Goal: Information Seeking & Learning: Learn about a topic

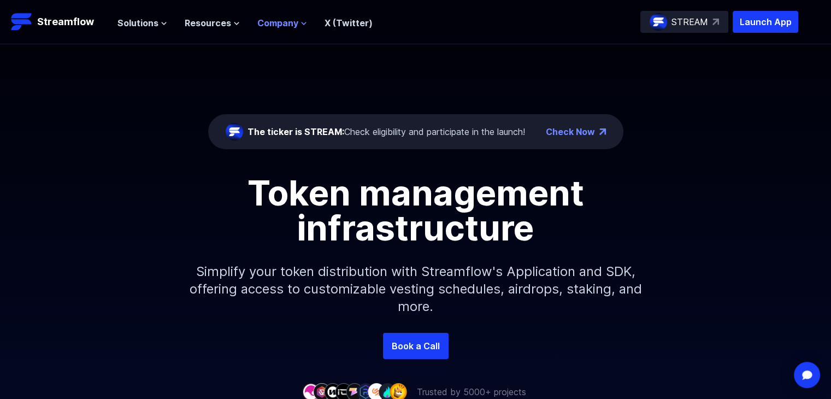
click at [266, 21] on span "Company" at bounding box center [277, 22] width 41 height 13
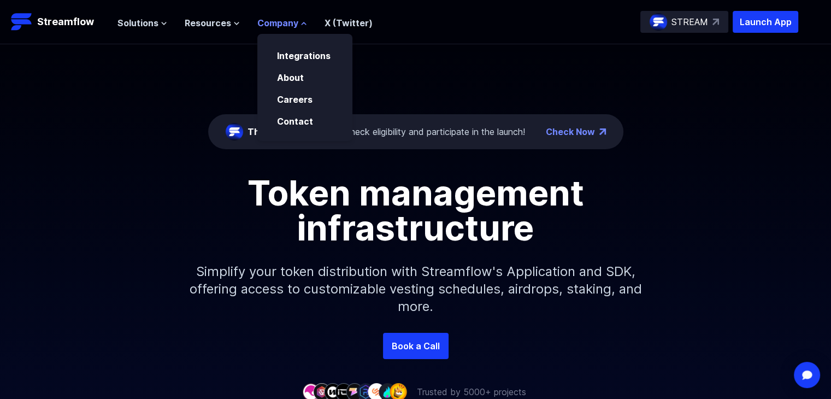
click at [265, 21] on span "Company" at bounding box center [277, 22] width 41 height 13
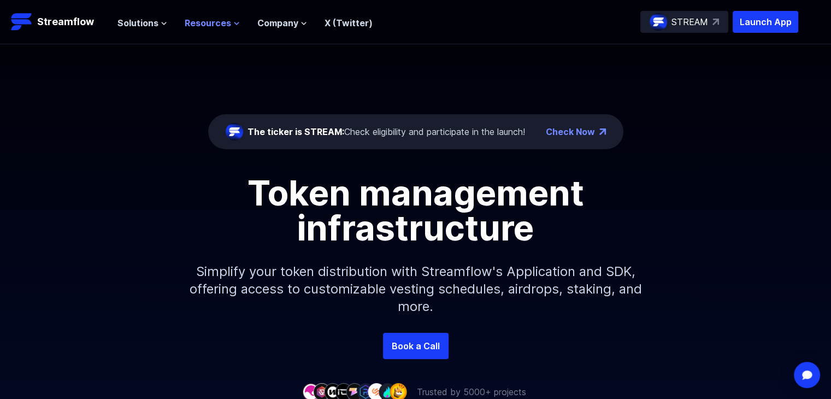
click at [214, 27] on span "Resources" at bounding box center [208, 22] width 46 height 13
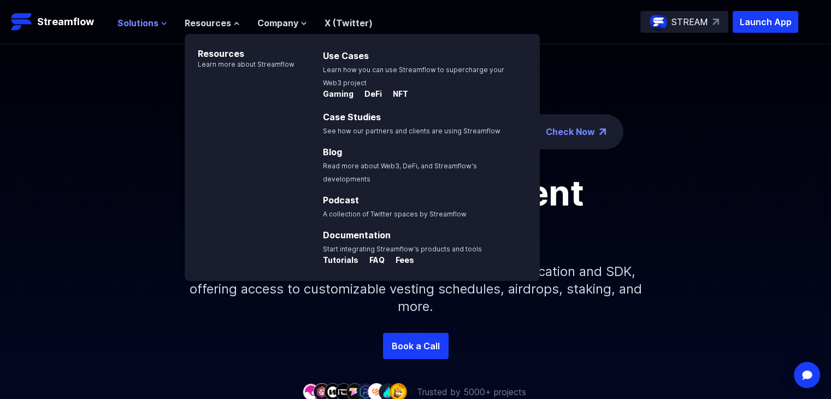
click at [140, 21] on span "Solutions" at bounding box center [137, 22] width 41 height 13
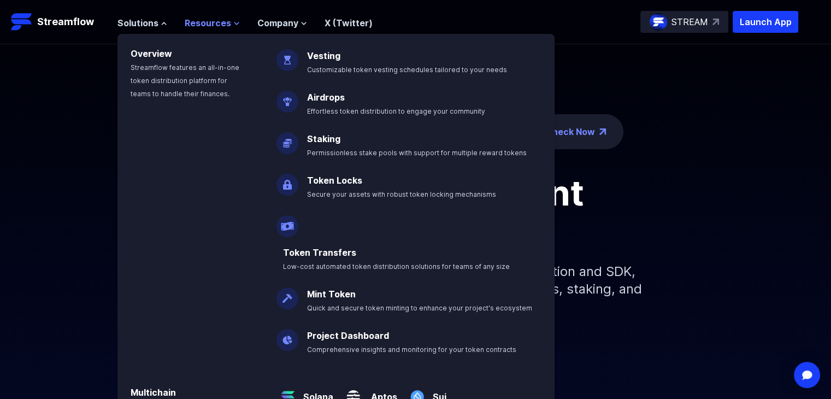
click at [227, 22] on span "Resources" at bounding box center [208, 22] width 46 height 13
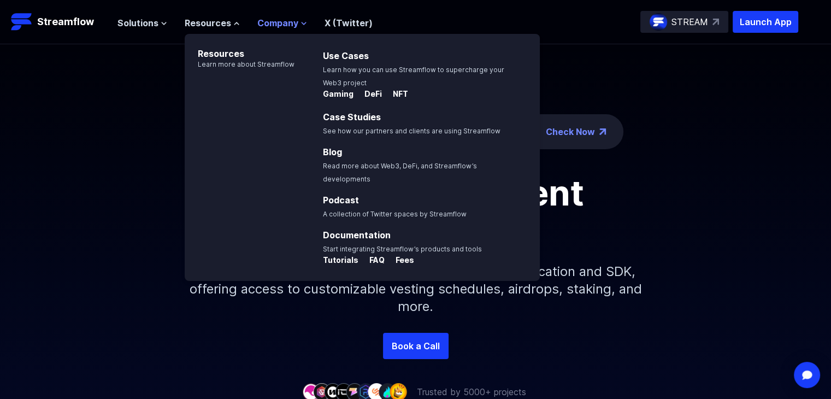
click at [273, 21] on span "Company" at bounding box center [277, 22] width 41 height 13
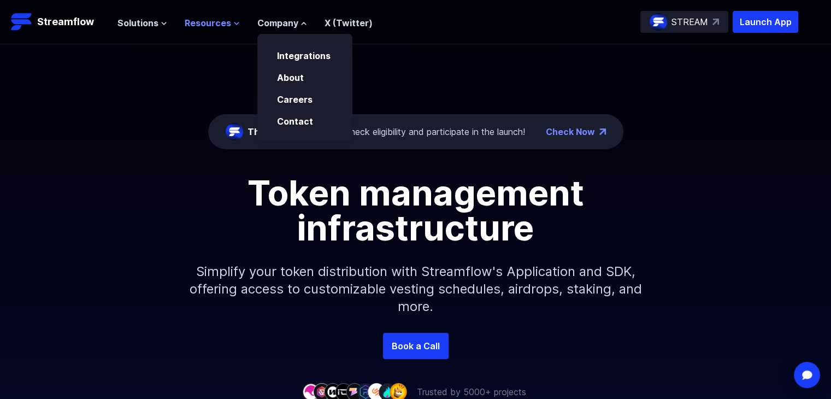
click at [210, 16] on span "Resources" at bounding box center [208, 22] width 46 height 13
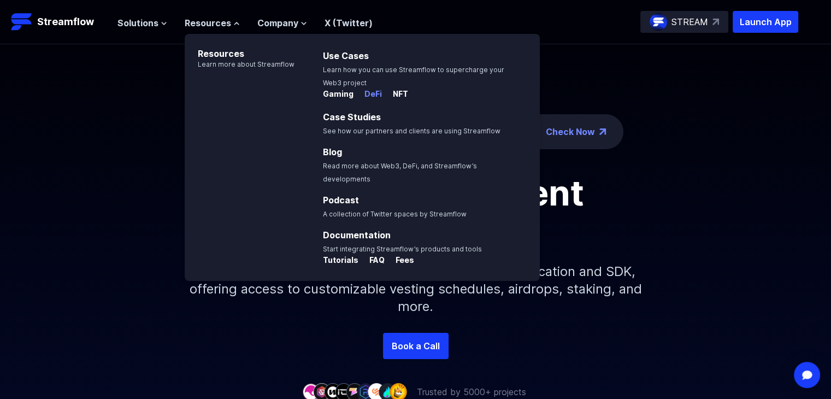
click at [371, 93] on p "DeFi" at bounding box center [369, 93] width 26 height 11
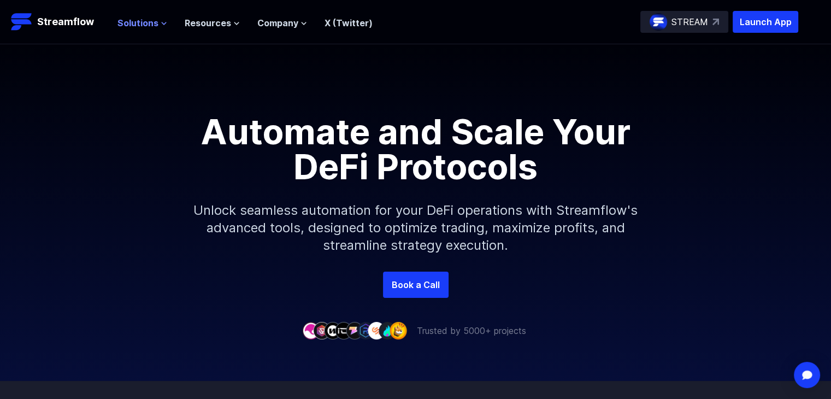
click at [150, 20] on span "Solutions" at bounding box center [137, 22] width 41 height 13
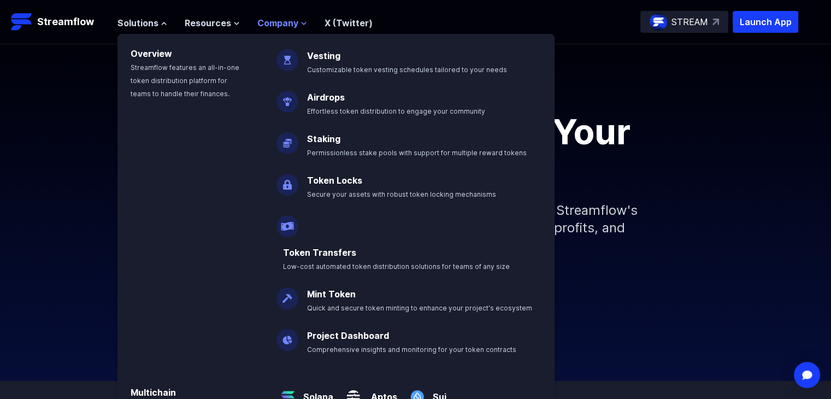
click at [292, 22] on span "Company" at bounding box center [277, 22] width 41 height 13
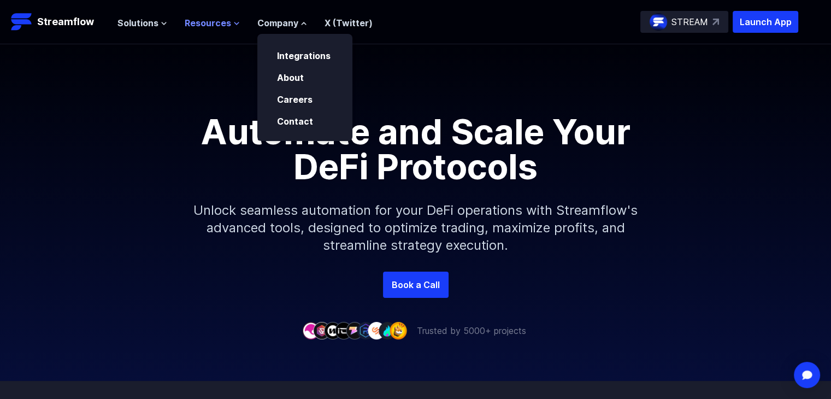
click at [215, 18] on span "Resources" at bounding box center [208, 22] width 46 height 13
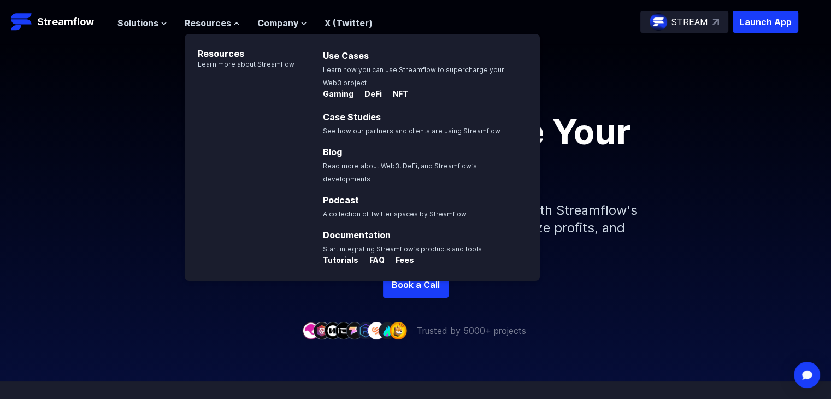
click at [267, 29] on span "Company" at bounding box center [277, 22] width 41 height 13
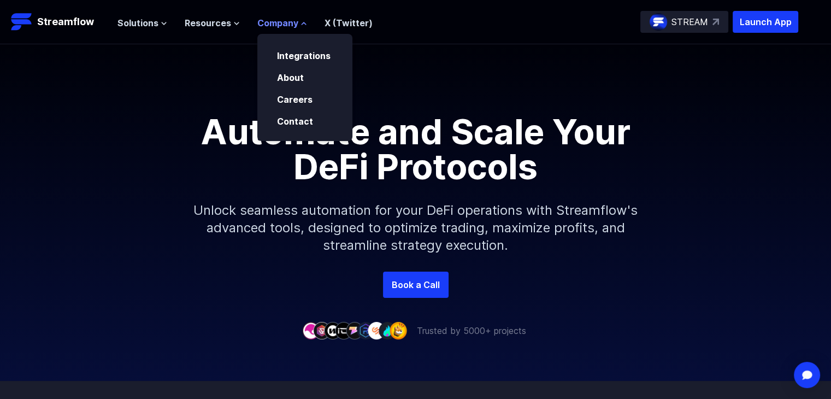
click at [276, 19] on span "Company" at bounding box center [277, 22] width 41 height 13
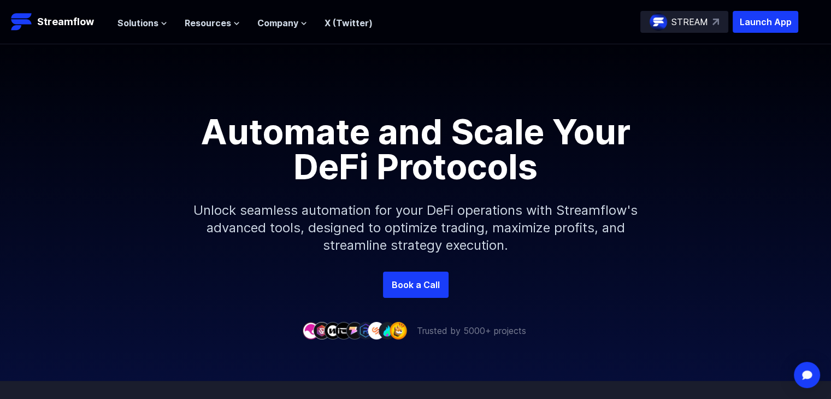
click at [342, 24] on link "X (Twitter)" at bounding box center [348, 22] width 48 height 11
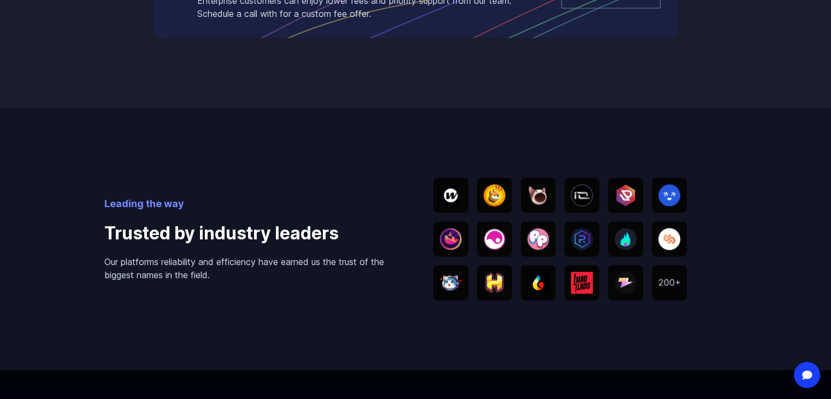
scroll to position [1639, 0]
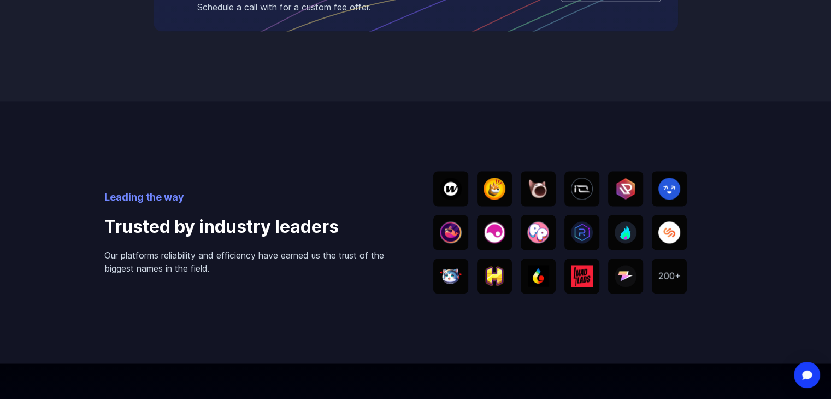
click at [489, 190] on img at bounding box center [494, 189] width 22 height 22
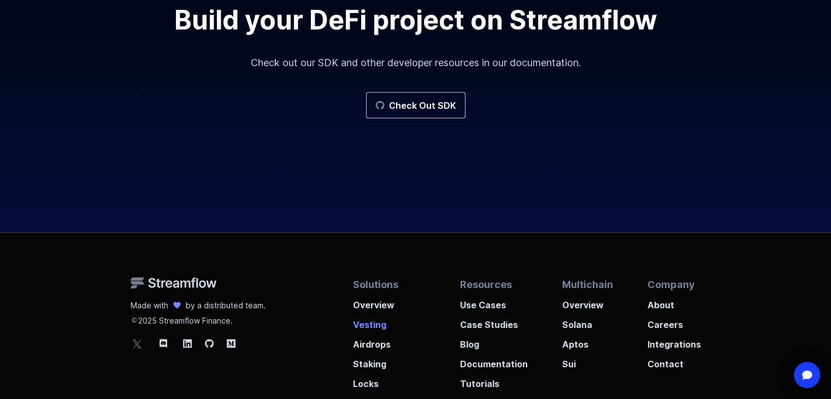
scroll to position [2239, 0]
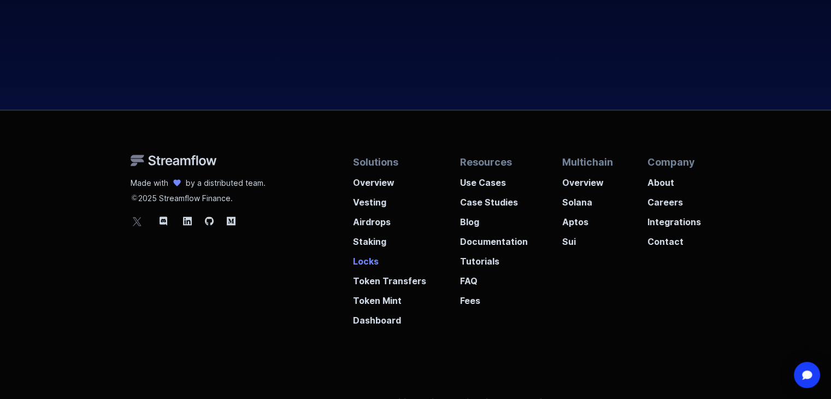
click at [372, 259] on p "Locks" at bounding box center [389, 258] width 73 height 20
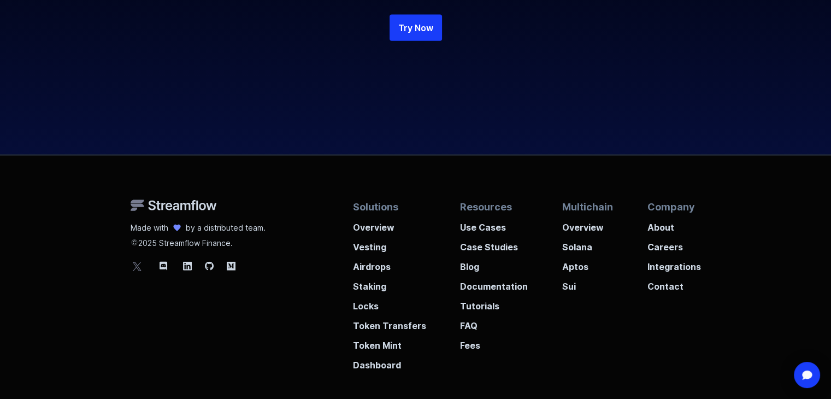
scroll to position [2622, 0]
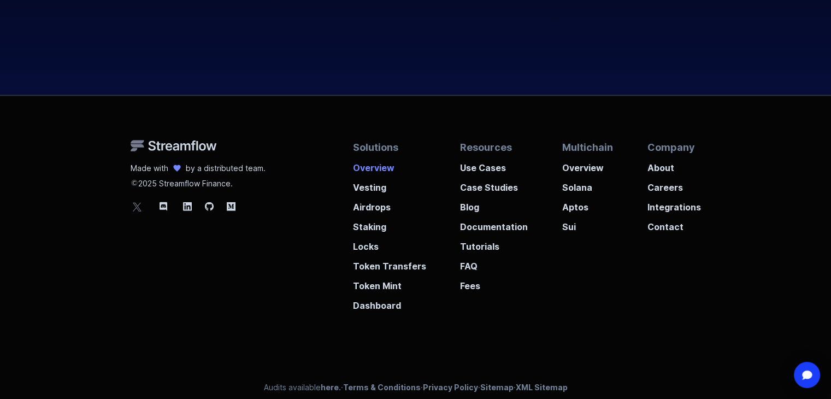
click at [387, 169] on p "Overview" at bounding box center [389, 165] width 73 height 20
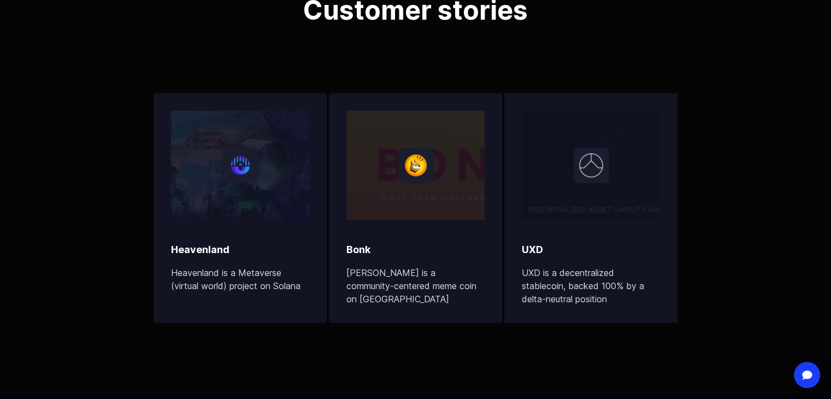
scroll to position [2473, 0]
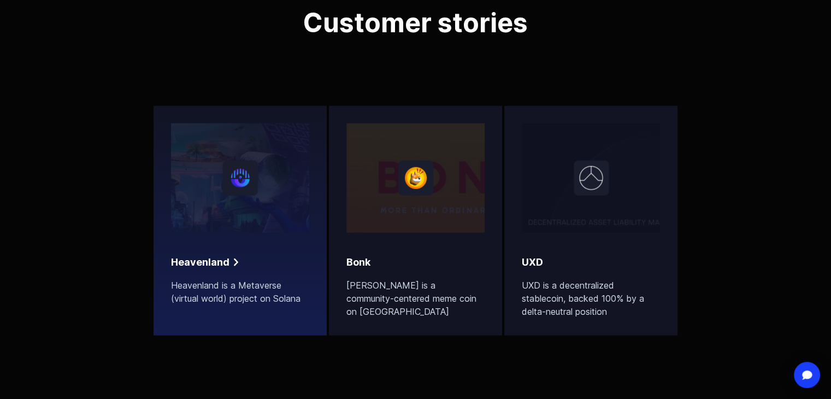
click at [277, 274] on div "Heavenland Heavenland is a Metaverse (virtual world) project on Solana" at bounding box center [240, 280] width 138 height 50
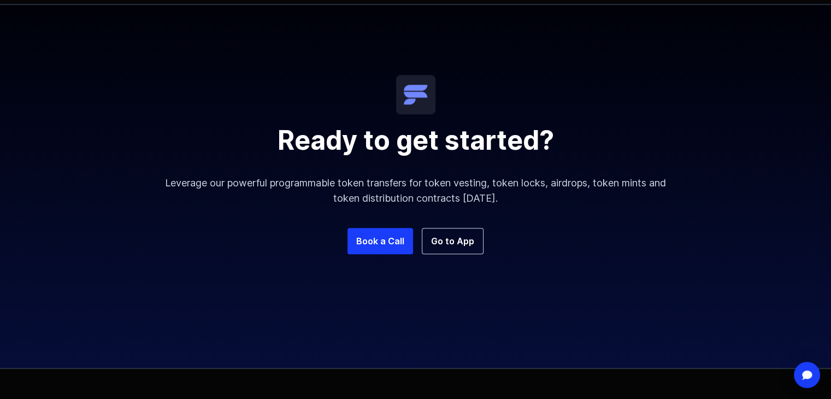
scroll to position [1147, 0]
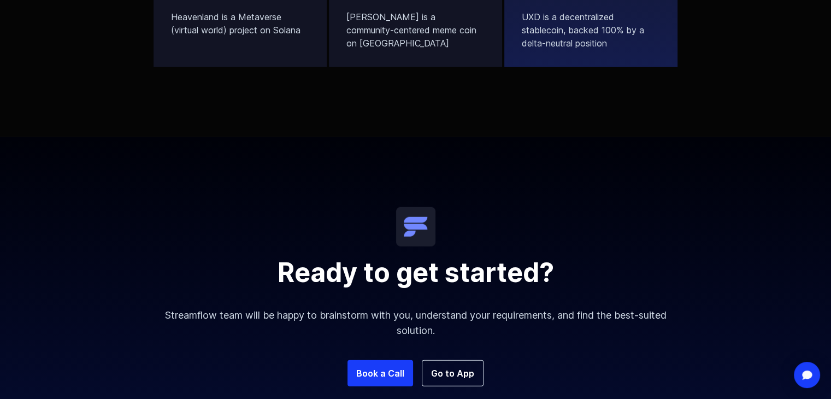
scroll to position [2722, 0]
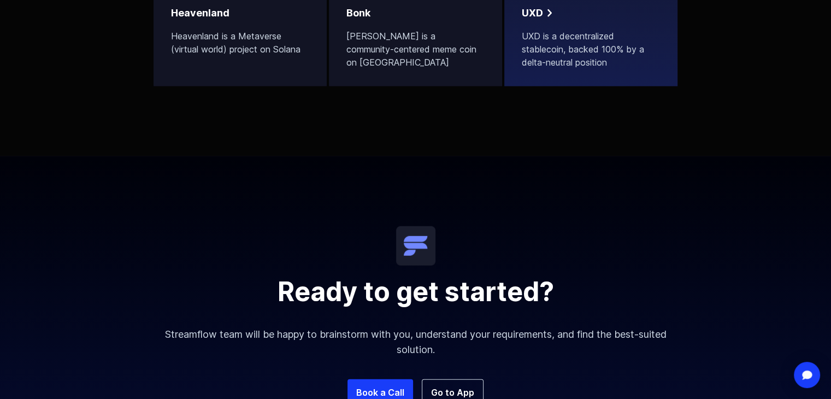
click at [612, 68] on p "UXD is a decentralized stablecoin, backed 100% by a delta-neutral position" at bounding box center [591, 48] width 138 height 39
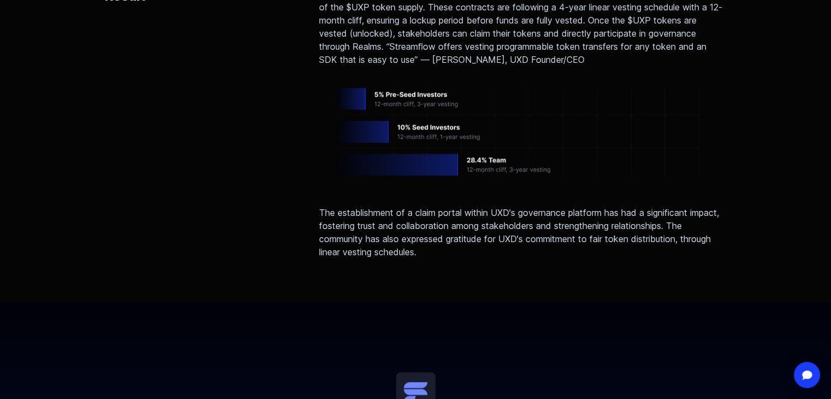
scroll to position [841, 0]
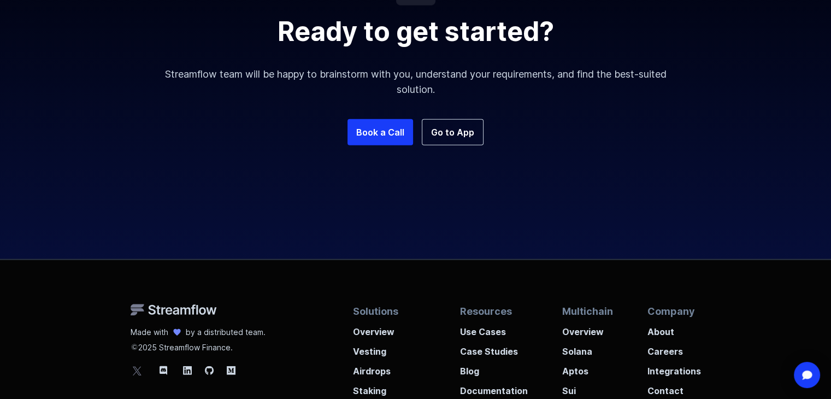
scroll to position [3050, 0]
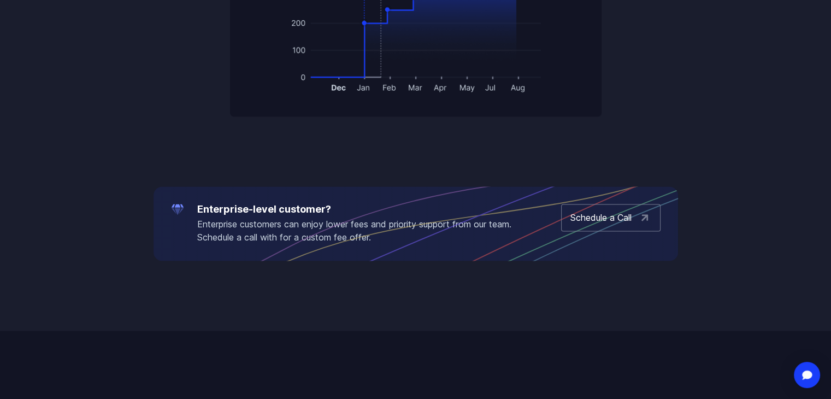
scroll to position [1857, 0]
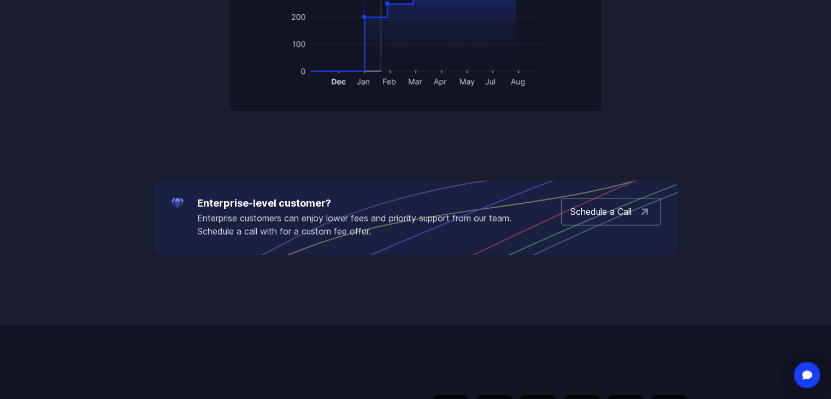
click at [428, 230] on icon at bounding box center [433, 272] width 524 height 218
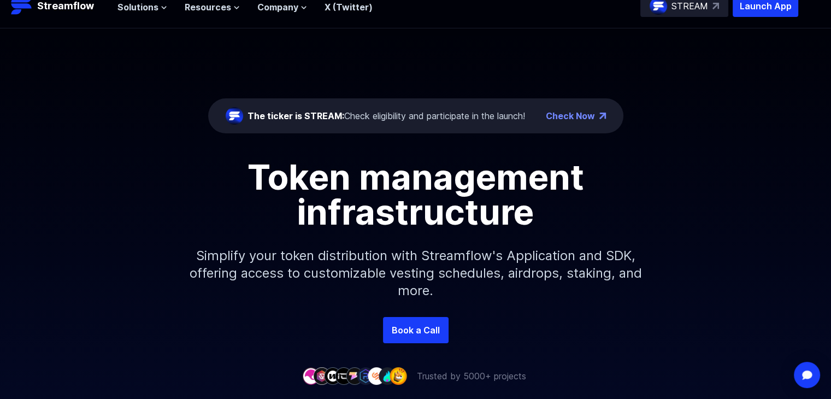
scroll to position [0, 0]
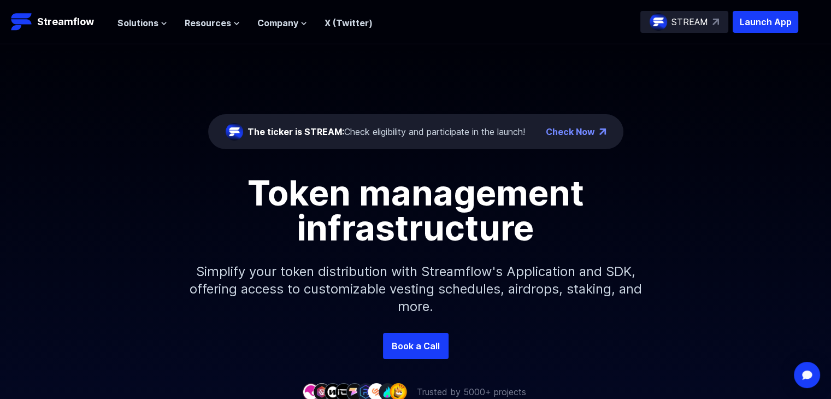
click at [693, 18] on p "STREAM" at bounding box center [689, 21] width 37 height 13
